Goal: Use online tool/utility: Utilize a website feature to perform a specific function

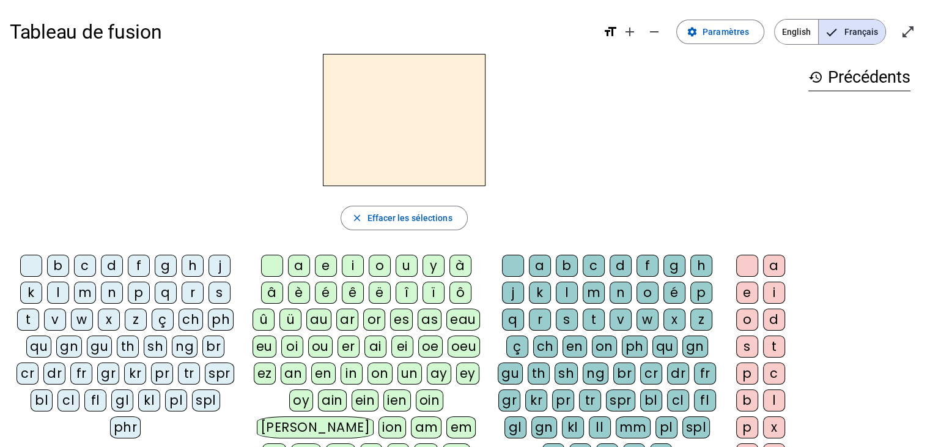
click at [86, 298] on div "m" at bounding box center [85, 292] width 22 height 22
click at [307, 267] on div "a" at bounding box center [299, 265] width 22 height 22
click at [35, 316] on div "t" at bounding box center [28, 319] width 22 height 22
click at [55, 292] on div "l" at bounding box center [58, 292] width 22 height 22
drag, startPoint x: 330, startPoint y: 270, endPoint x: 330, endPoint y: 262, distance: 8.0
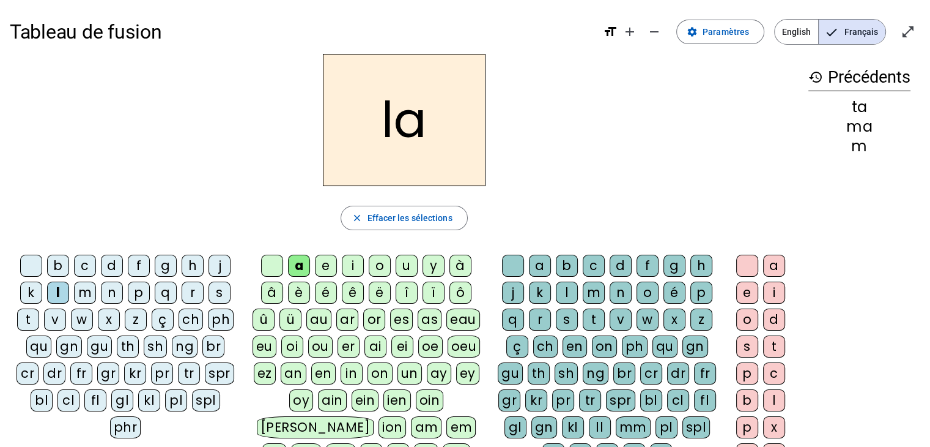
click at [332, 266] on div "e" at bounding box center [326, 265] width 22 height 22
click at [405, 269] on div "u" at bounding box center [407, 265] width 22 height 22
click at [46, 309] on div "b c d f g h j k l m n p q r s t v w x z ç ch ph qu gn gu th sh ng br cr dr fr g…" at bounding box center [128, 348] width 226 height 188
click at [38, 316] on div "t" at bounding box center [28, 319] width 22 height 22
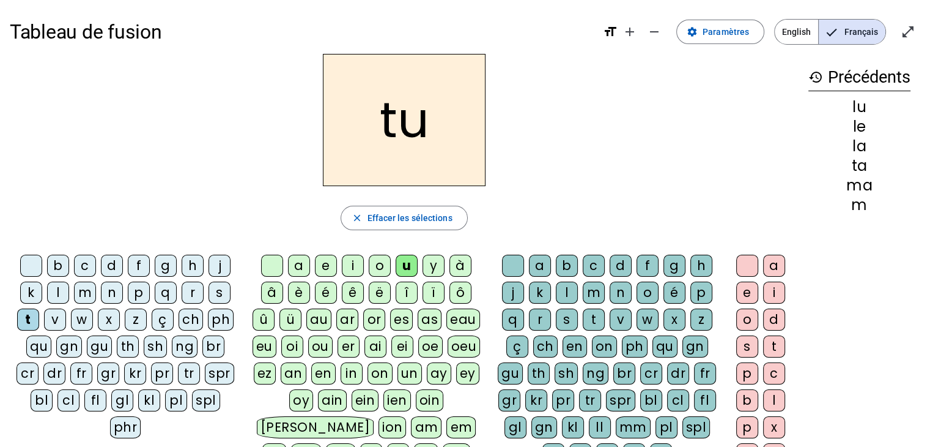
click at [108, 262] on div "d" at bounding box center [112, 265] width 22 height 22
drag, startPoint x: 323, startPoint y: 265, endPoint x: 322, endPoint y: 277, distance: 12.3
click at [323, 267] on div "e" at bounding box center [326, 265] width 22 height 22
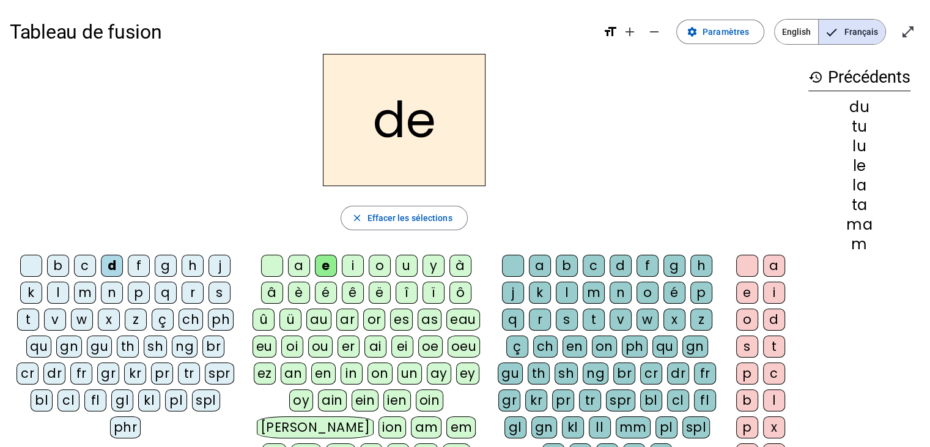
click at [85, 292] on div "m" at bounding box center [85, 292] width 22 height 22
click at [216, 264] on div "j" at bounding box center [220, 265] width 22 height 22
